Goal: Task Accomplishment & Management: Use online tool/utility

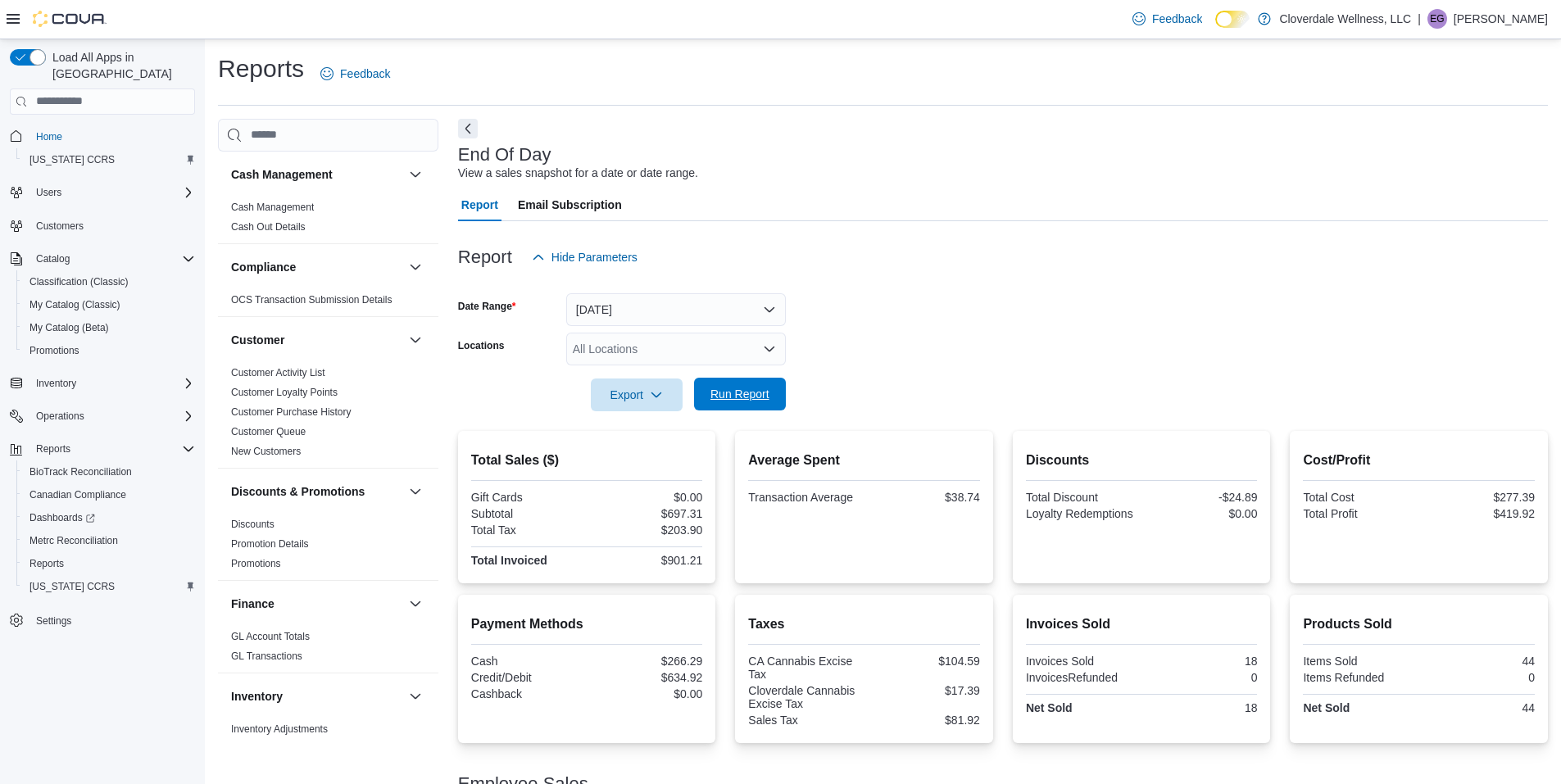
click at [749, 389] on span "Run Report" at bounding box center [739, 393] width 59 height 17
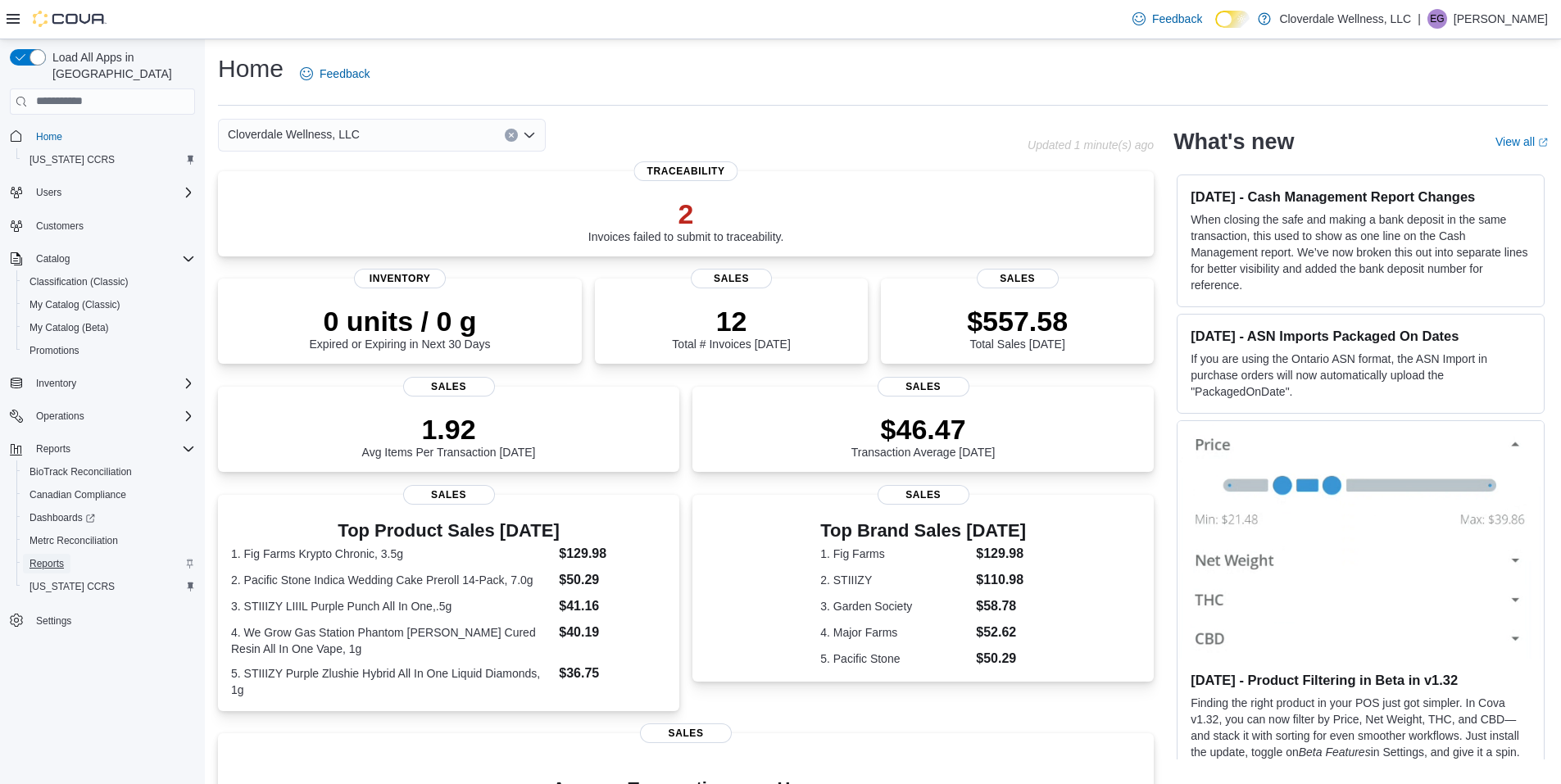
click at [56, 557] on span "Reports" at bounding box center [47, 563] width 35 height 13
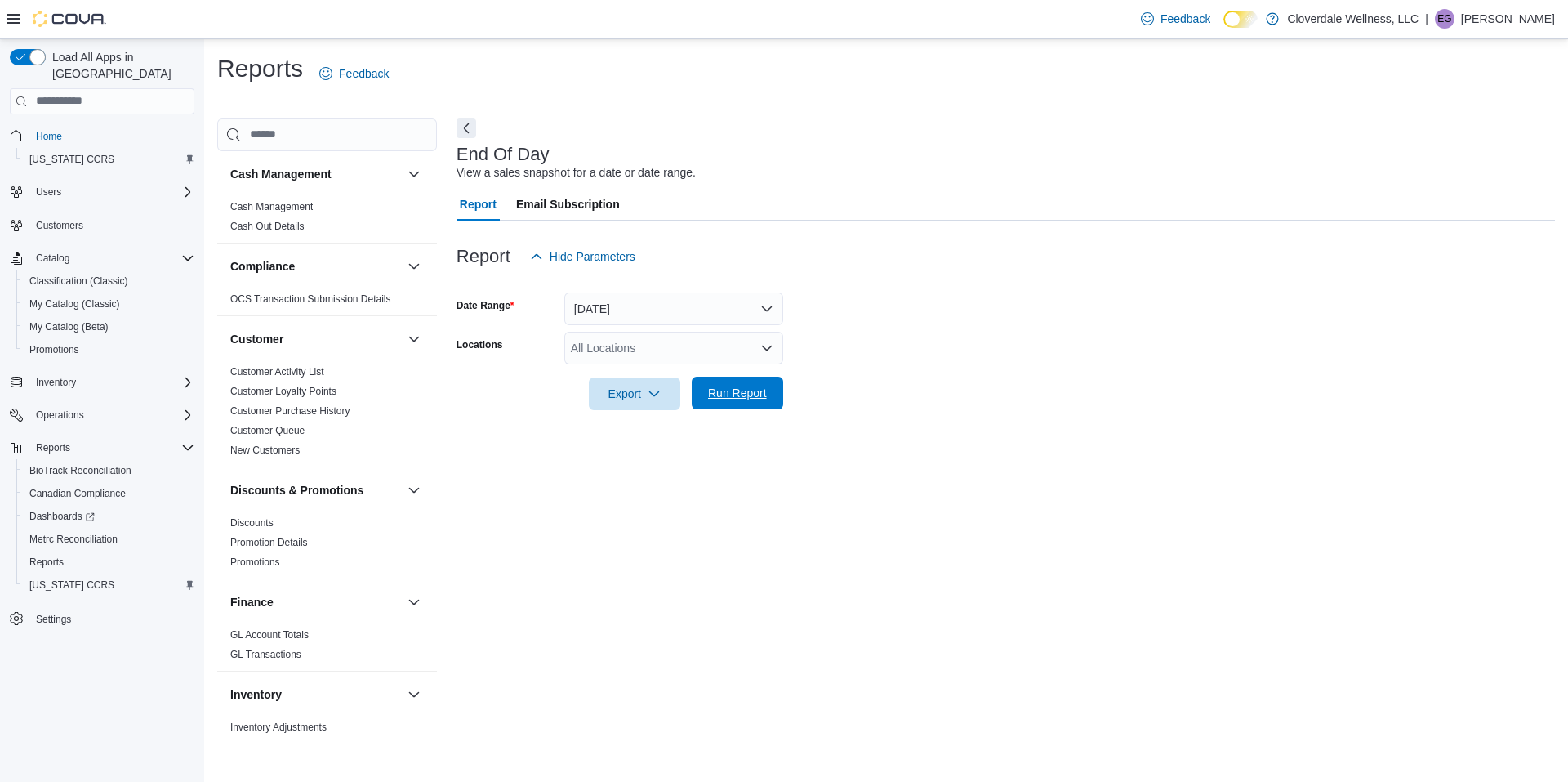
click at [749, 391] on span "Run Report" at bounding box center [737, 392] width 58 height 17
